Goal: Find specific page/section: Find specific page/section

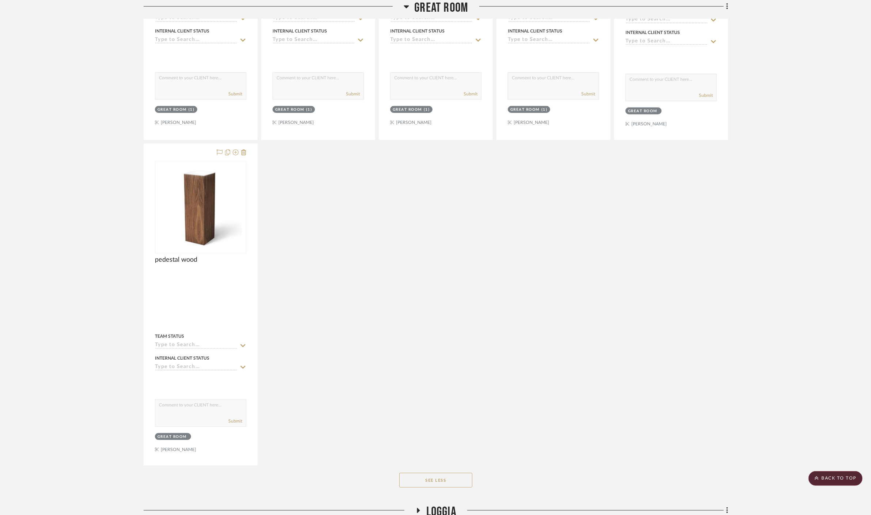
scroll to position [2525, 0]
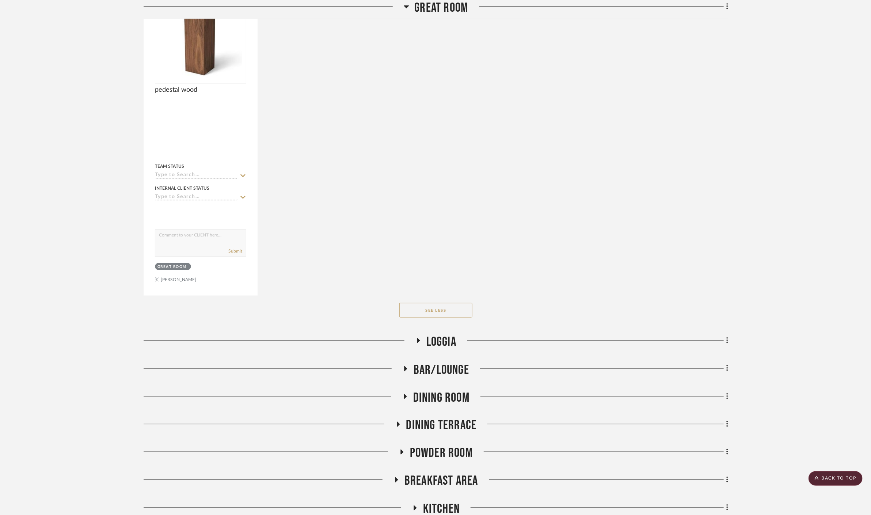
click at [426, 339] on h3 "Loggia" at bounding box center [436, 342] width 41 height 16
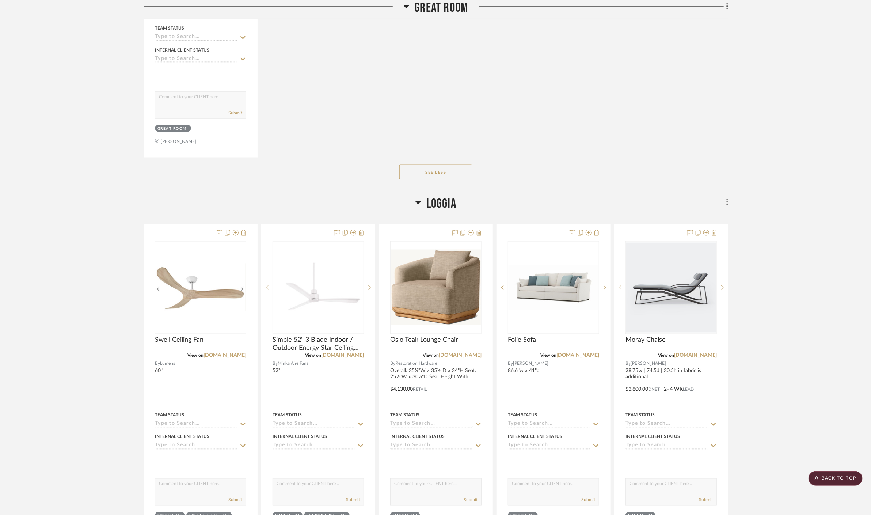
scroll to position [2687, 0]
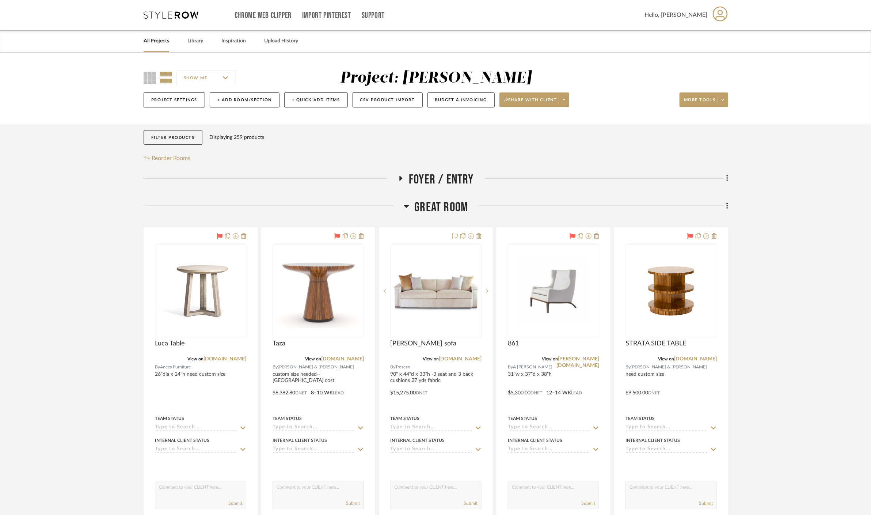
click at [449, 207] on span "Great Room" at bounding box center [442, 208] width 54 height 16
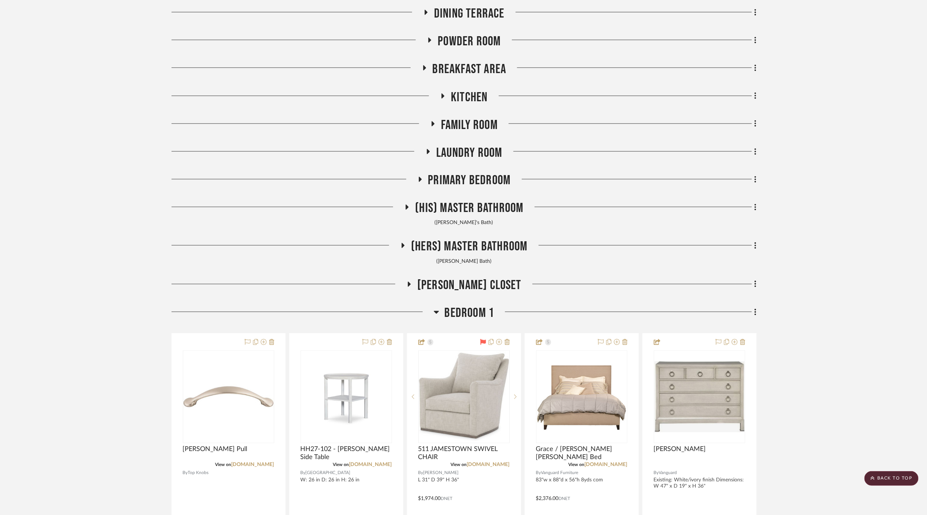
scroll to position [731, 0]
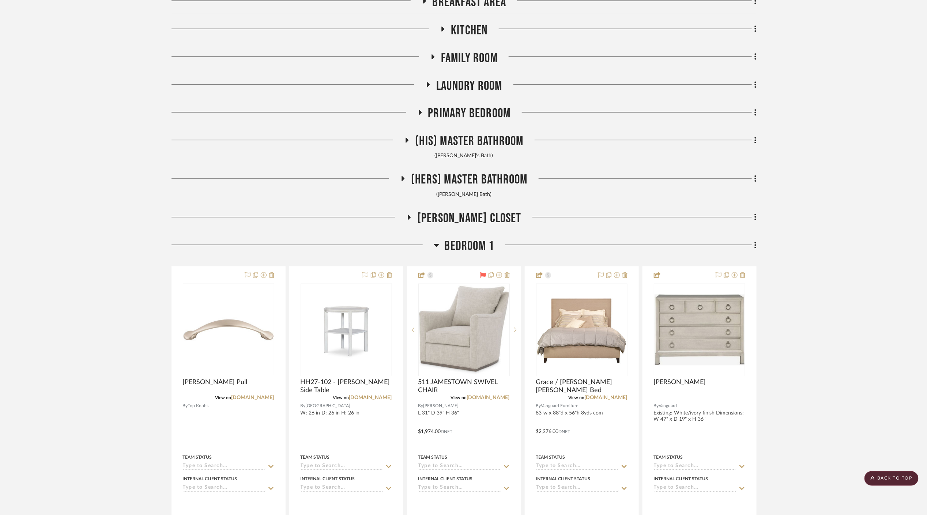
click at [471, 248] on span "Bedroom 1" at bounding box center [469, 247] width 50 height 16
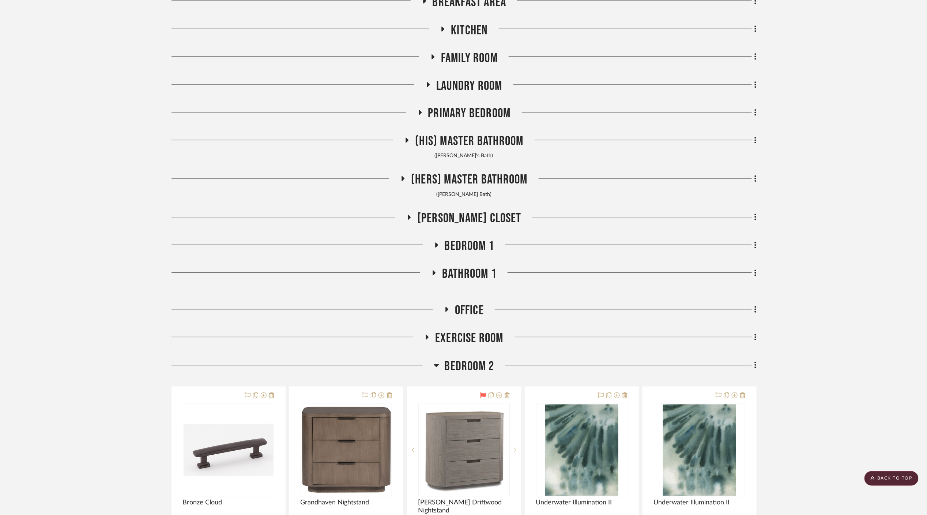
click at [465, 362] on span "Bedroom 2" at bounding box center [469, 367] width 50 height 16
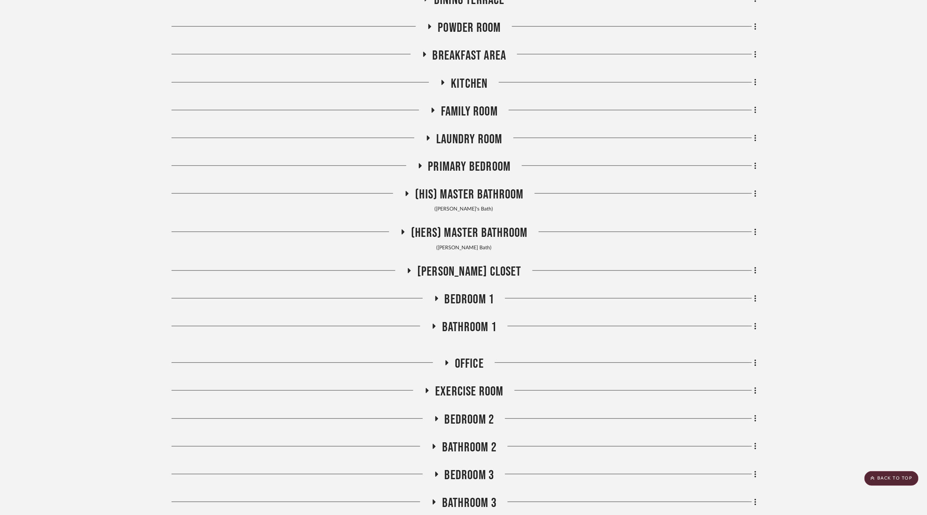
scroll to position [650, 0]
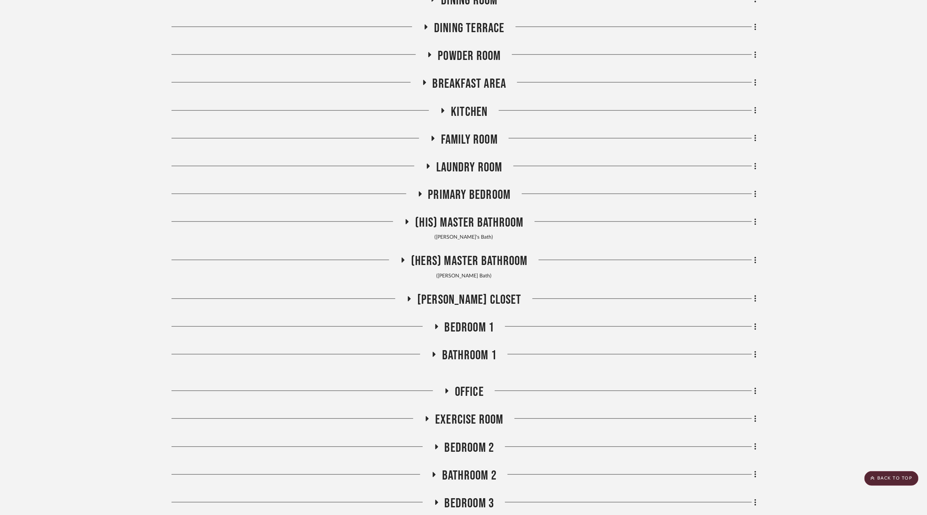
click at [474, 390] on span "Office" at bounding box center [469, 393] width 29 height 16
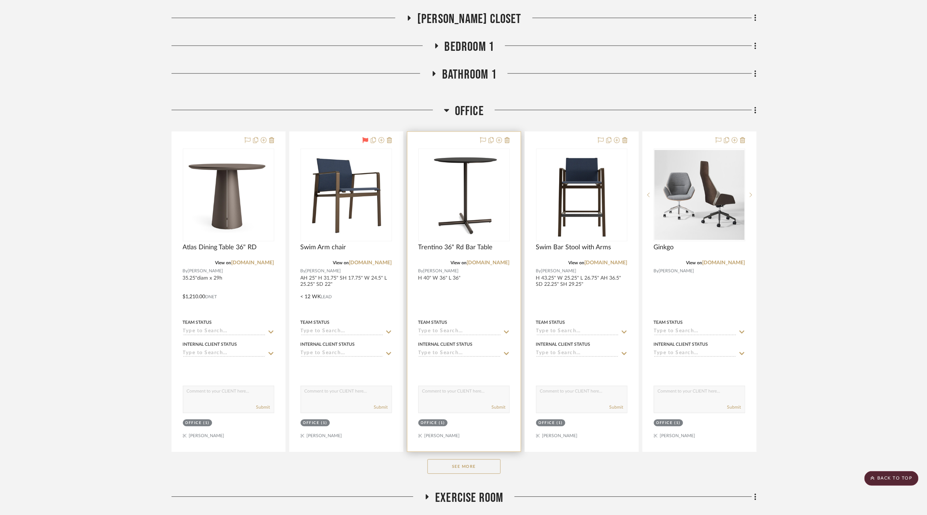
scroll to position [934, 0]
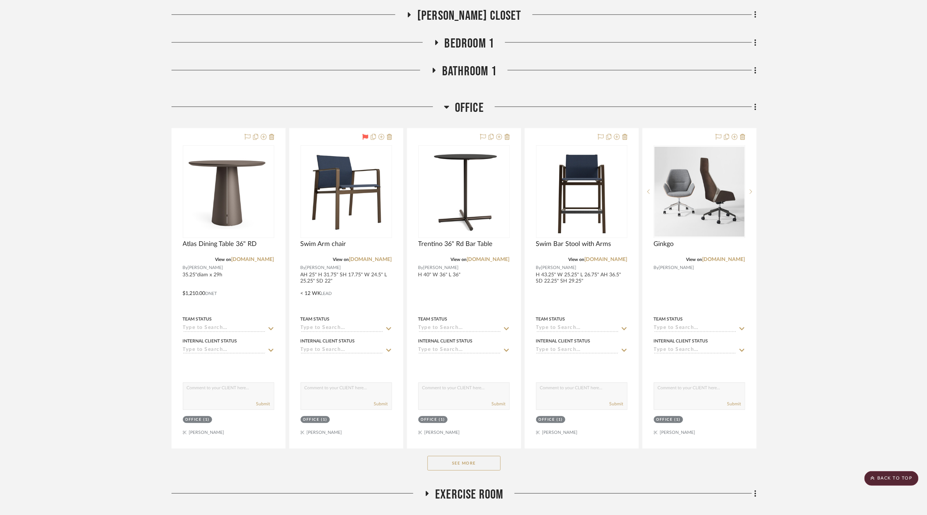
click at [468, 461] on button "See More" at bounding box center [463, 463] width 73 height 15
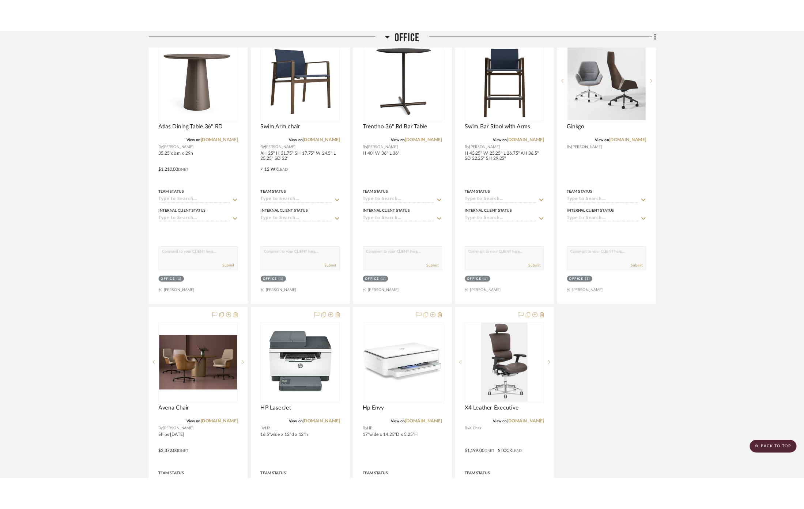
scroll to position [1056, 0]
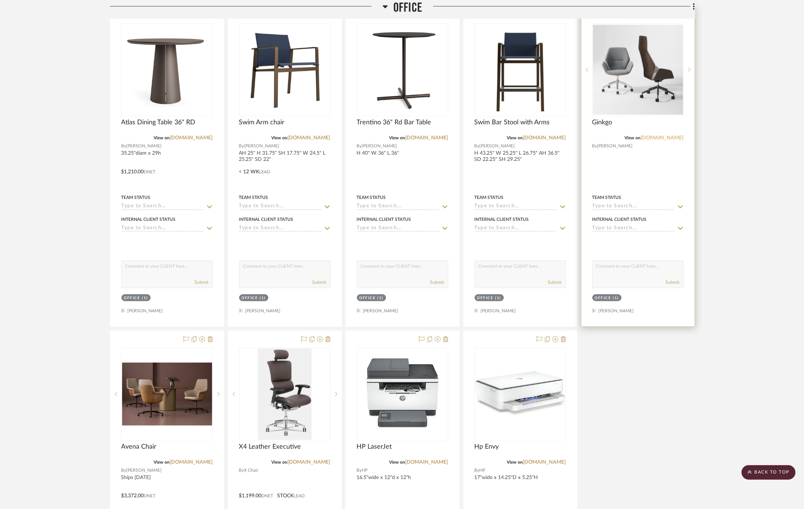
click at [656, 136] on link "davisfurniture.com" at bounding box center [662, 137] width 43 height 5
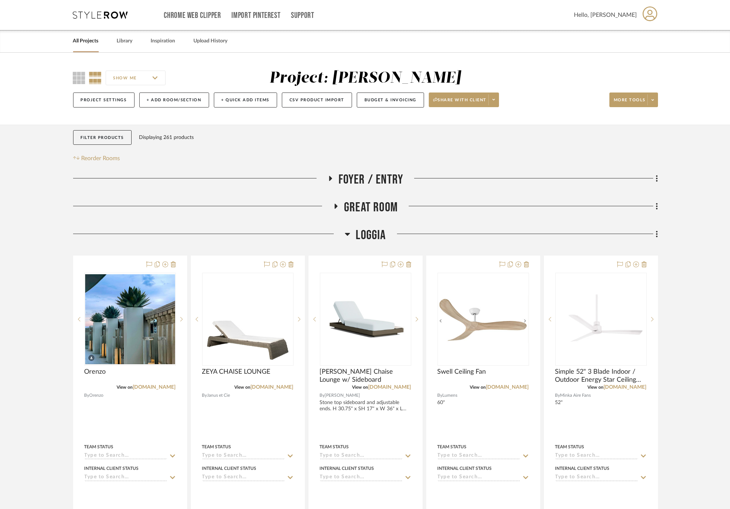
click at [370, 211] on span "Great Room" at bounding box center [371, 208] width 54 height 16
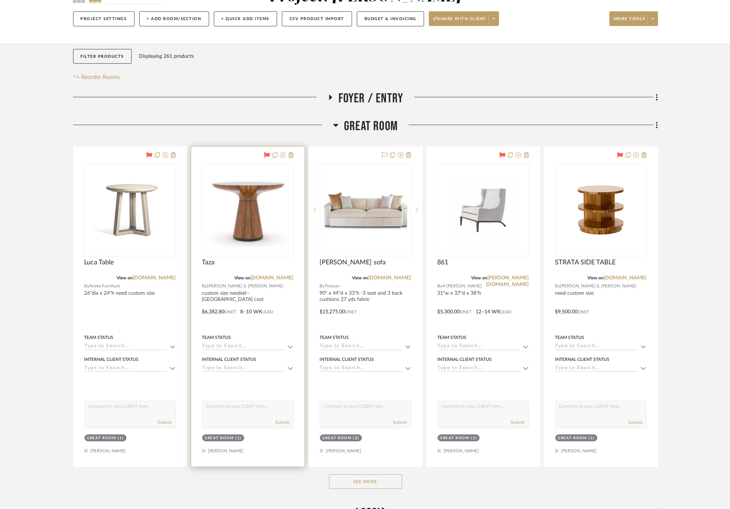
scroll to position [122, 0]
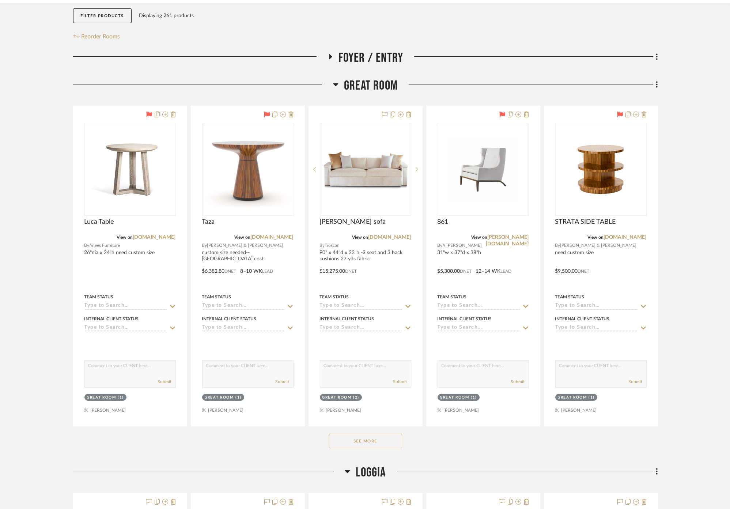
click at [353, 439] on button "See More" at bounding box center [365, 441] width 73 height 15
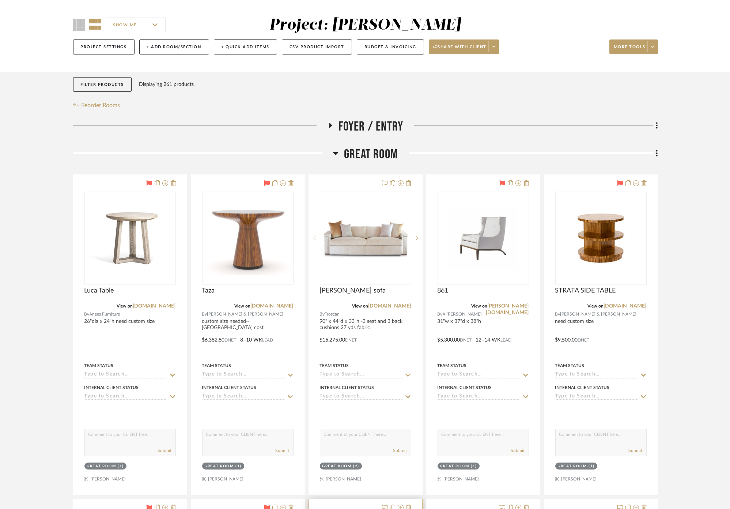
scroll to position [41, 0]
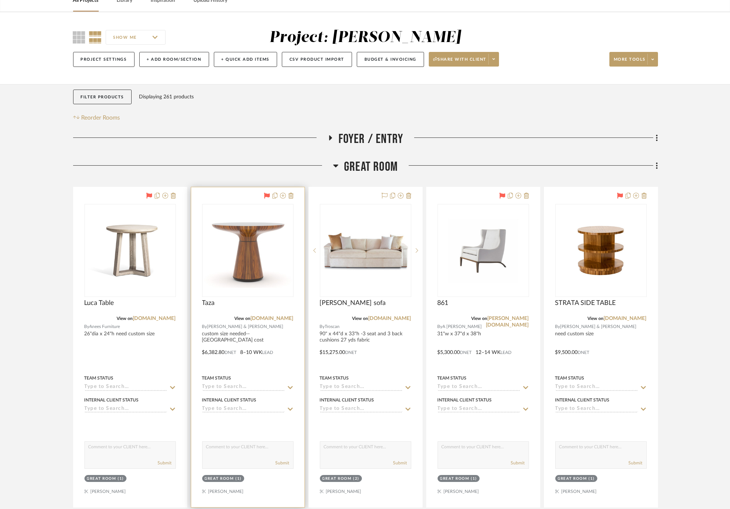
click at [290, 351] on div at bounding box center [247, 347] width 113 height 320
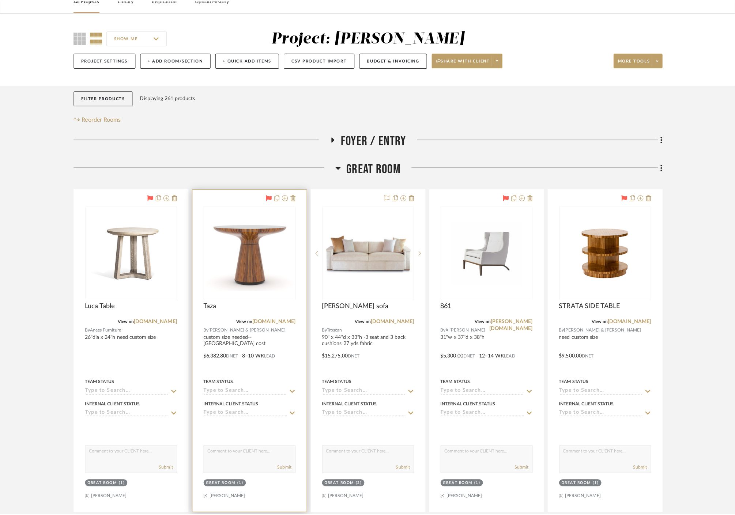
scroll to position [0, 0]
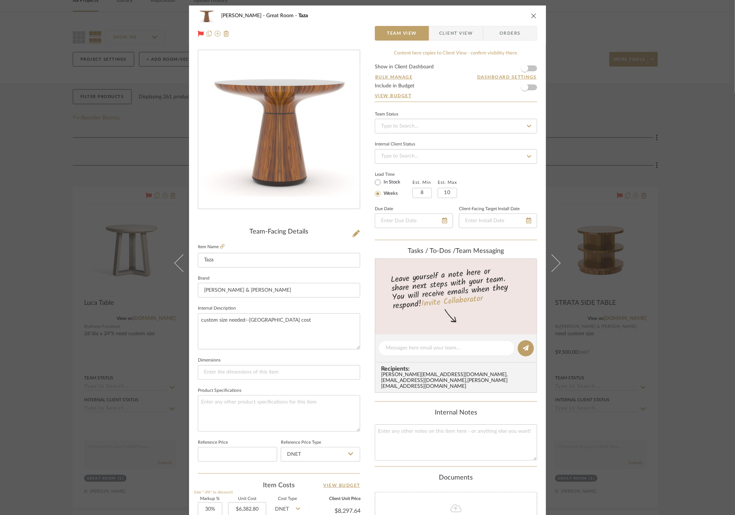
click at [676, 275] on div "Cawley Gillon Great Room Taza Team View Client View Orders Team-Facing Details …" at bounding box center [367, 257] width 735 height 515
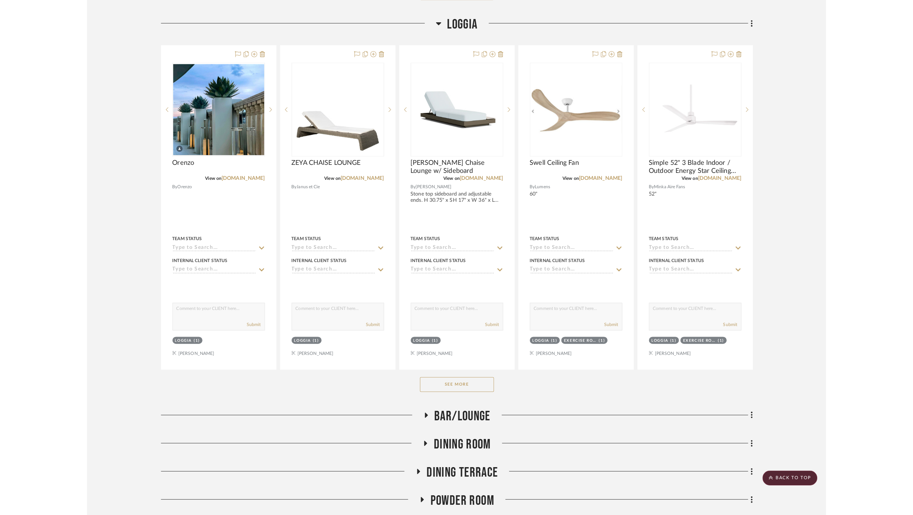
scroll to position [2071, 0]
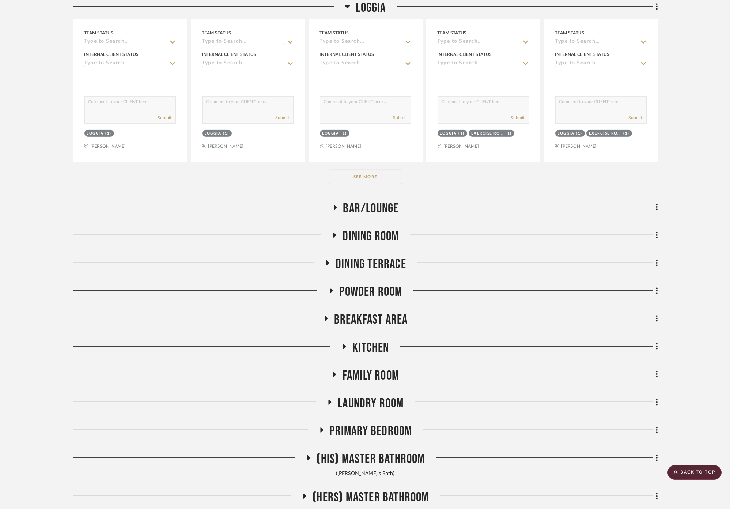
click at [359, 201] on span "Bar/Lounge" at bounding box center [371, 209] width 56 height 16
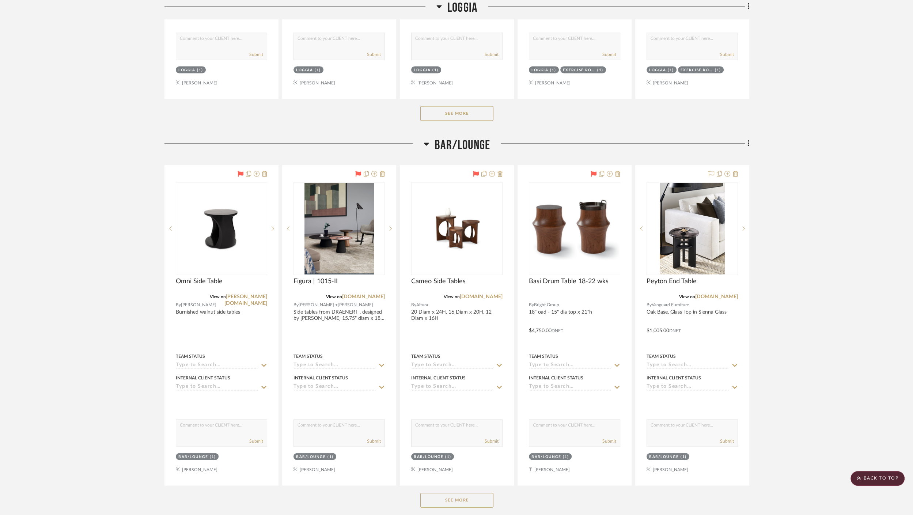
scroll to position [2152, 0]
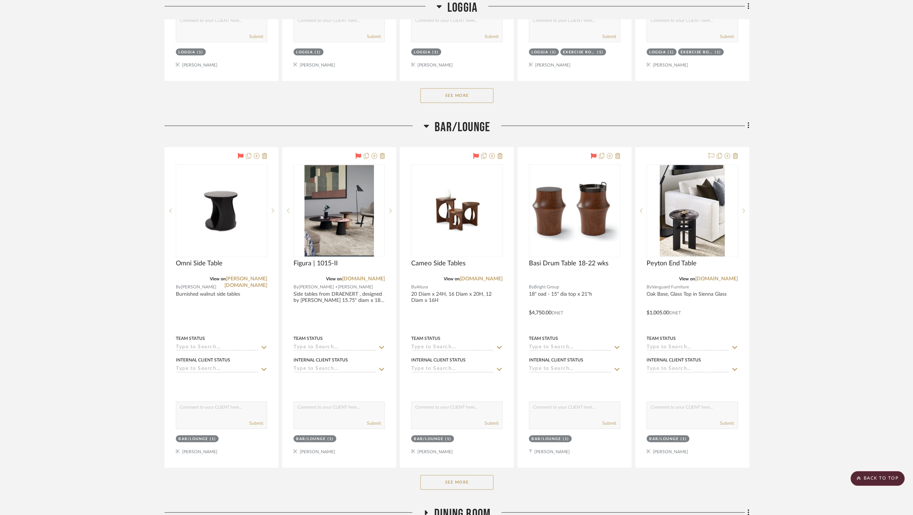
click at [453, 481] on button "See More" at bounding box center [456, 482] width 73 height 15
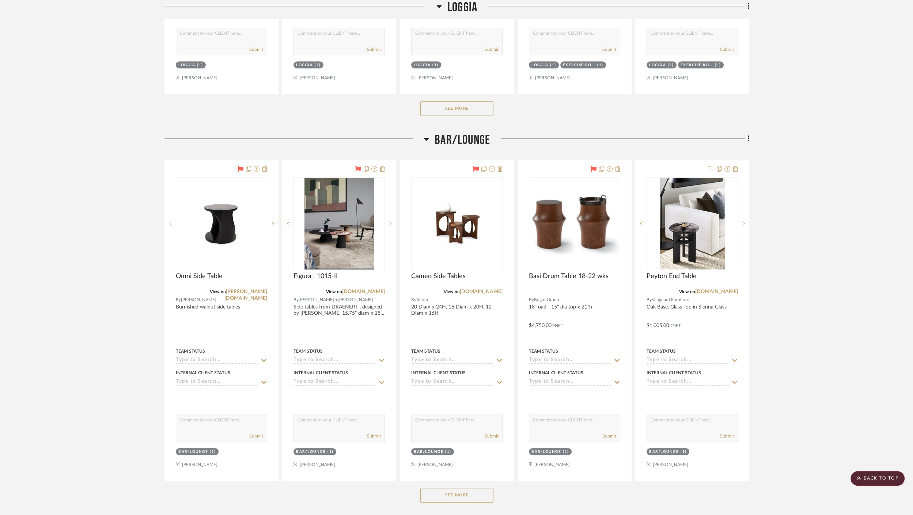
scroll to position [934, 0]
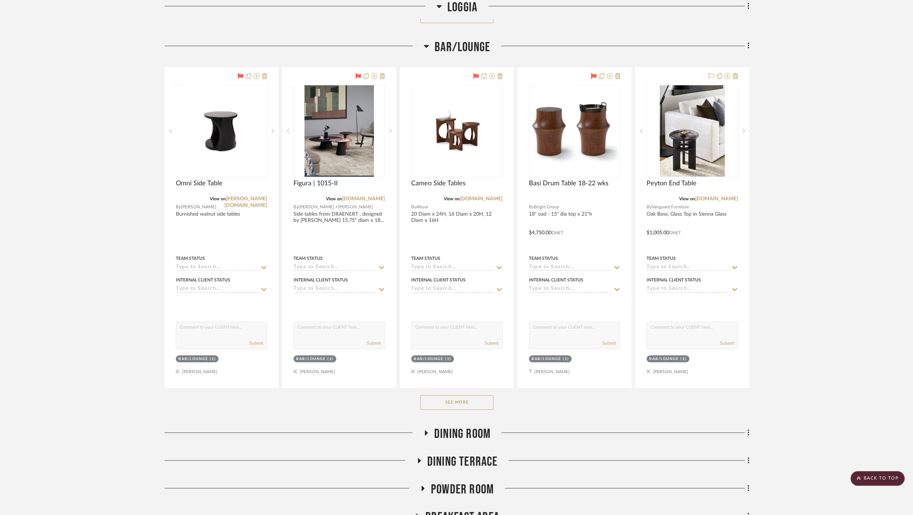
drag, startPoint x: 476, startPoint y: 399, endPoint x: 485, endPoint y: 397, distance: 9.4
click at [476, 399] on button "See More" at bounding box center [456, 402] width 73 height 15
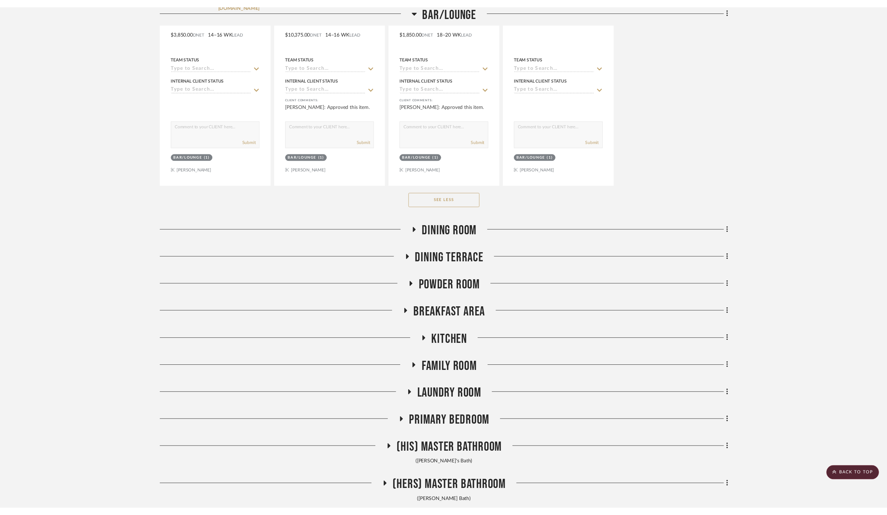
scroll to position [2031, 0]
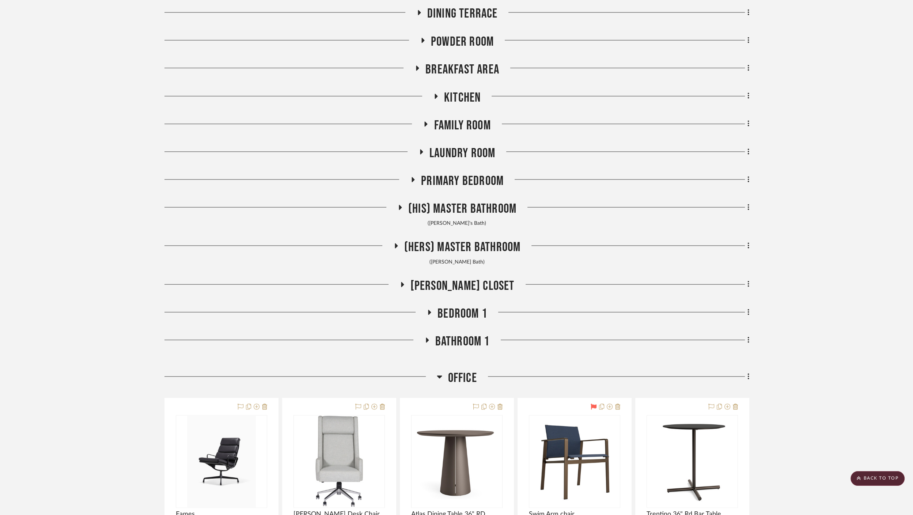
click at [470, 174] on span "Primary Bedroom" at bounding box center [462, 181] width 83 height 16
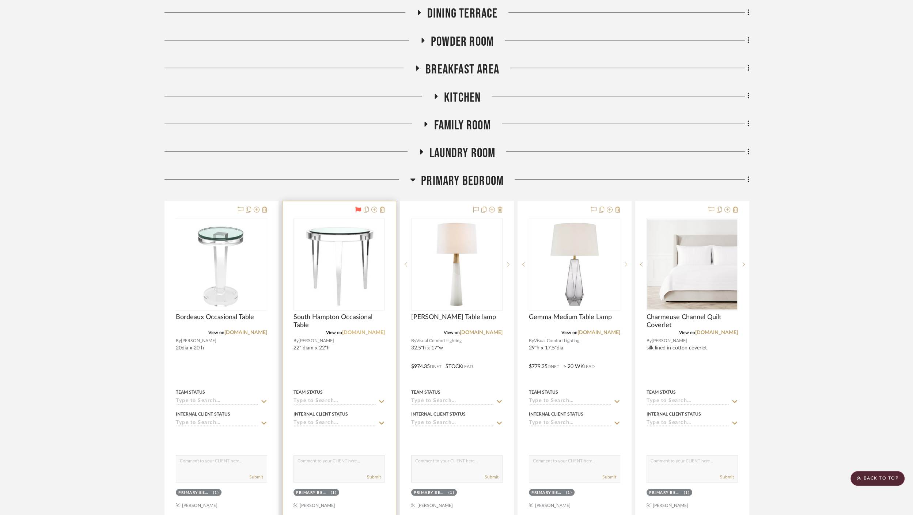
click at [376, 330] on link "allan-knight.com" at bounding box center [363, 332] width 43 height 5
